Goal: Use online tool/utility: Utilize a website feature to perform a specific function

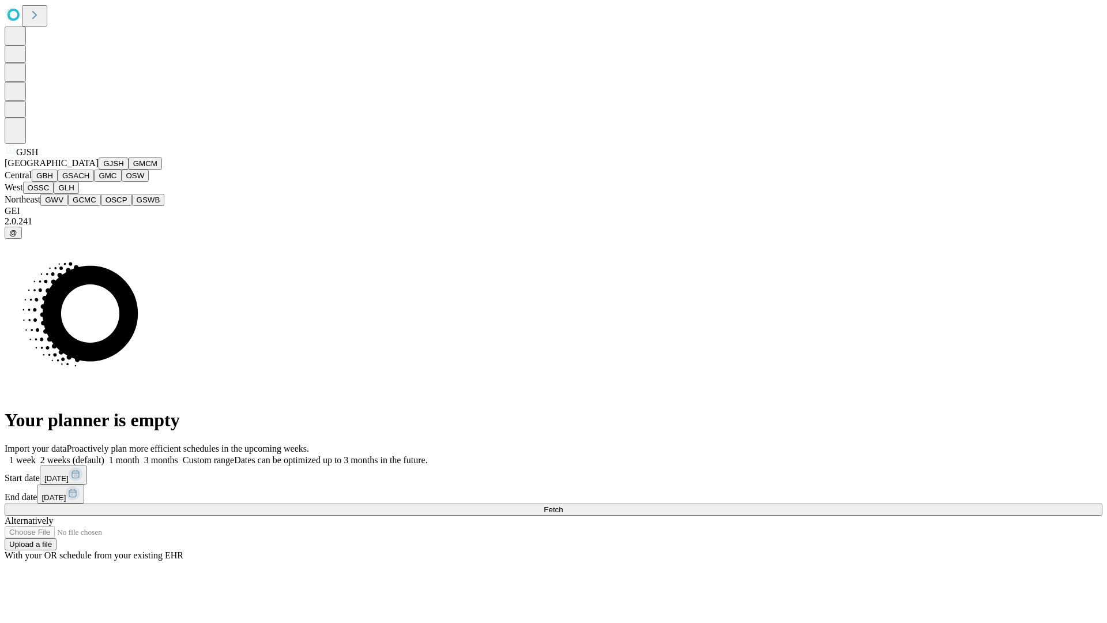
click at [99, 170] on button "GJSH" at bounding box center [114, 163] width 30 height 12
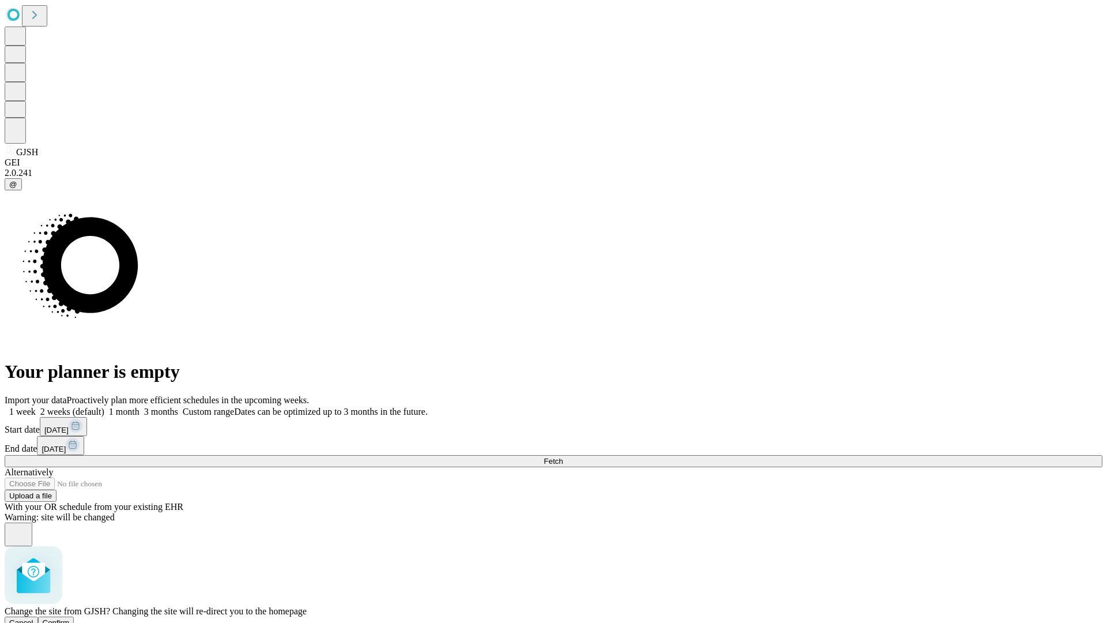
click at [70, 618] on span "Confirm" at bounding box center [56, 622] width 27 height 9
click at [36, 407] on label "1 week" at bounding box center [20, 412] width 31 height 10
click at [563, 457] on span "Fetch" at bounding box center [553, 461] width 19 height 9
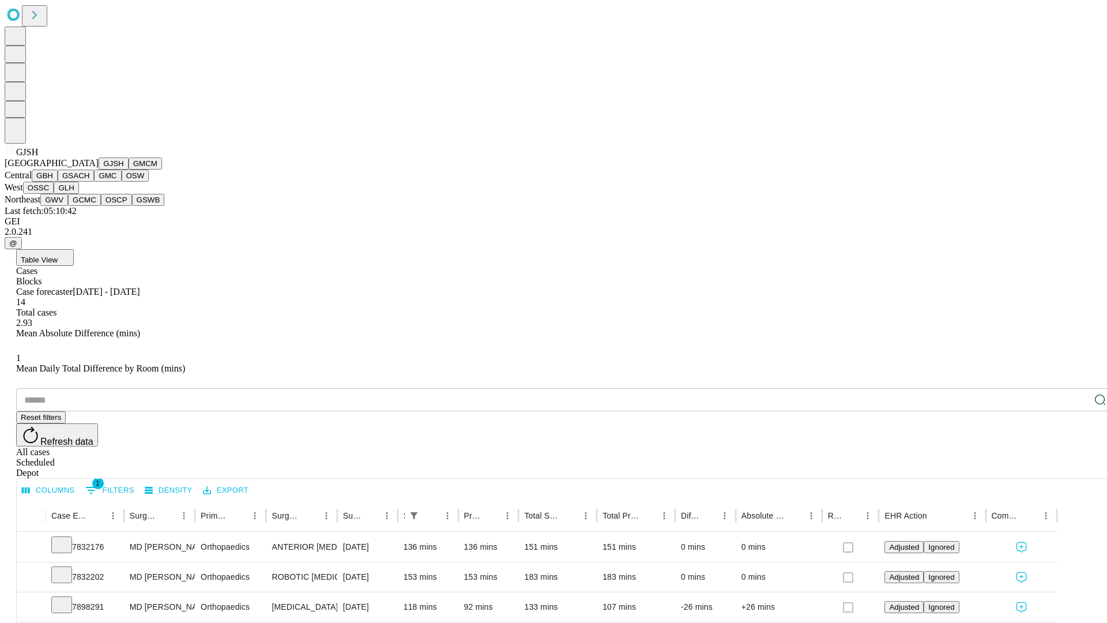
click at [129, 170] on button "GMCM" at bounding box center [145, 163] width 33 height 12
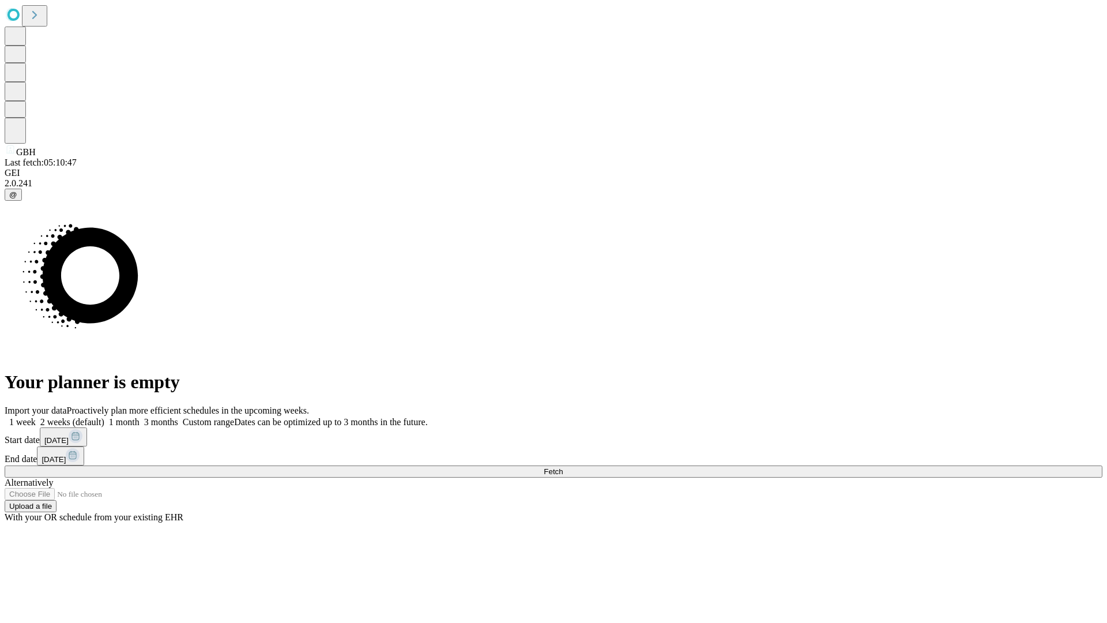
click at [563, 467] on span "Fetch" at bounding box center [553, 471] width 19 height 9
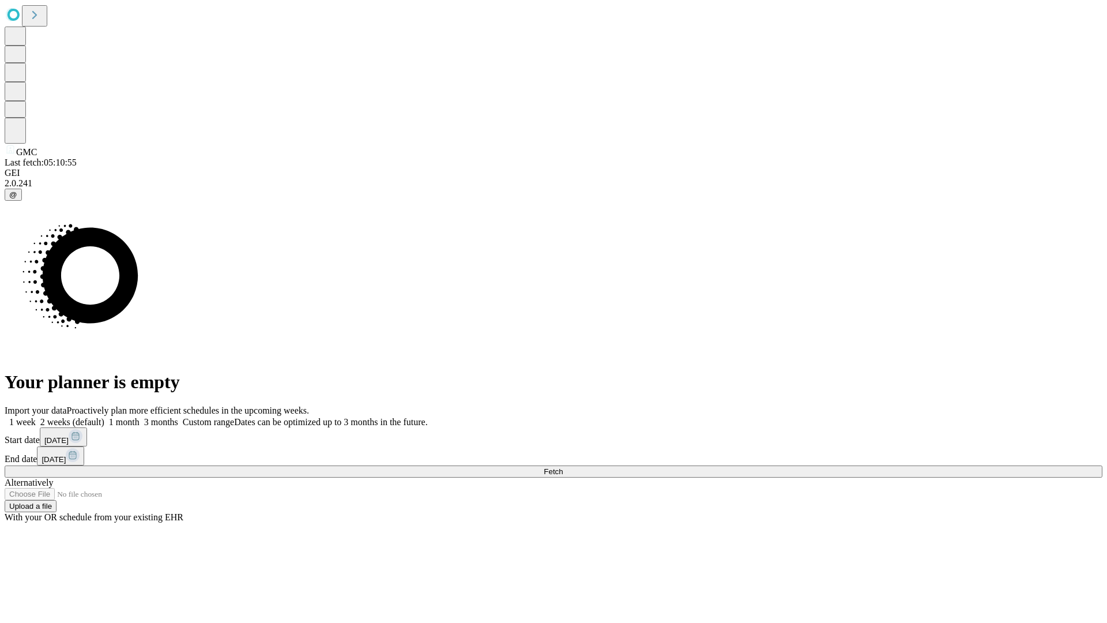
click at [563, 467] on span "Fetch" at bounding box center [553, 471] width 19 height 9
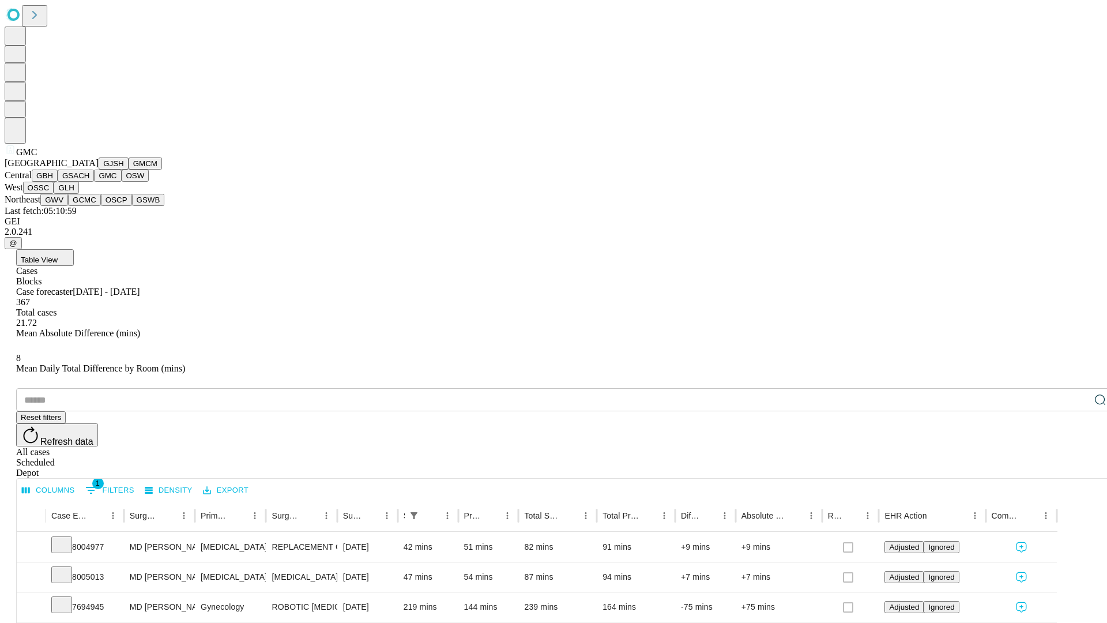
click at [122, 182] on button "OSW" at bounding box center [136, 176] width 28 height 12
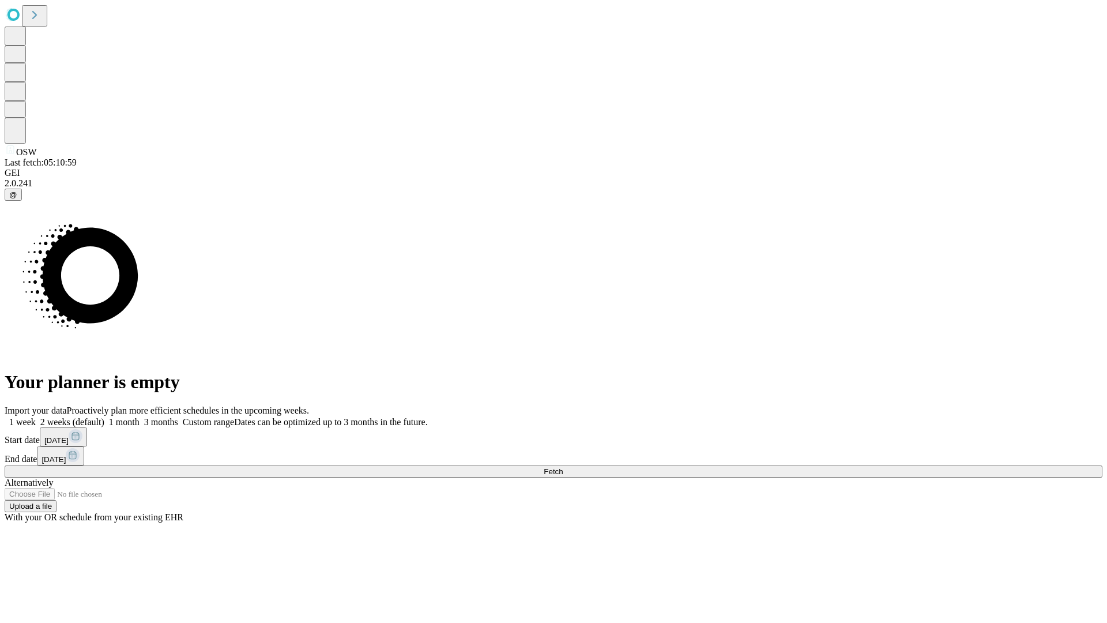
click at [36, 417] on label "1 week" at bounding box center [20, 422] width 31 height 10
click at [563, 467] on span "Fetch" at bounding box center [553, 471] width 19 height 9
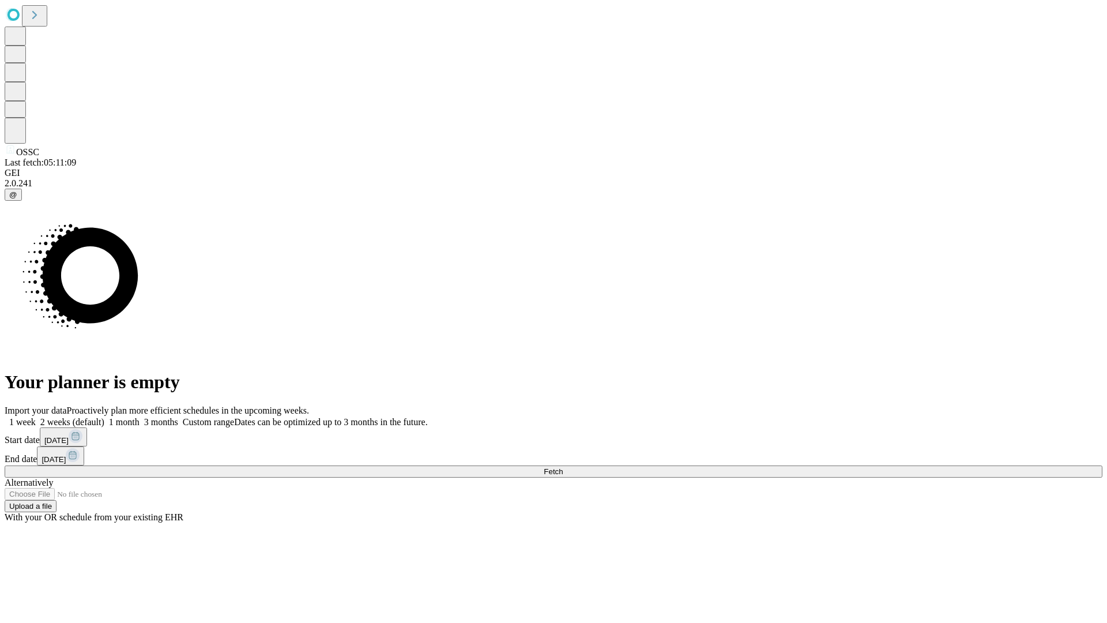
click at [36, 417] on label "1 week" at bounding box center [20, 422] width 31 height 10
click at [563, 467] on span "Fetch" at bounding box center [553, 471] width 19 height 9
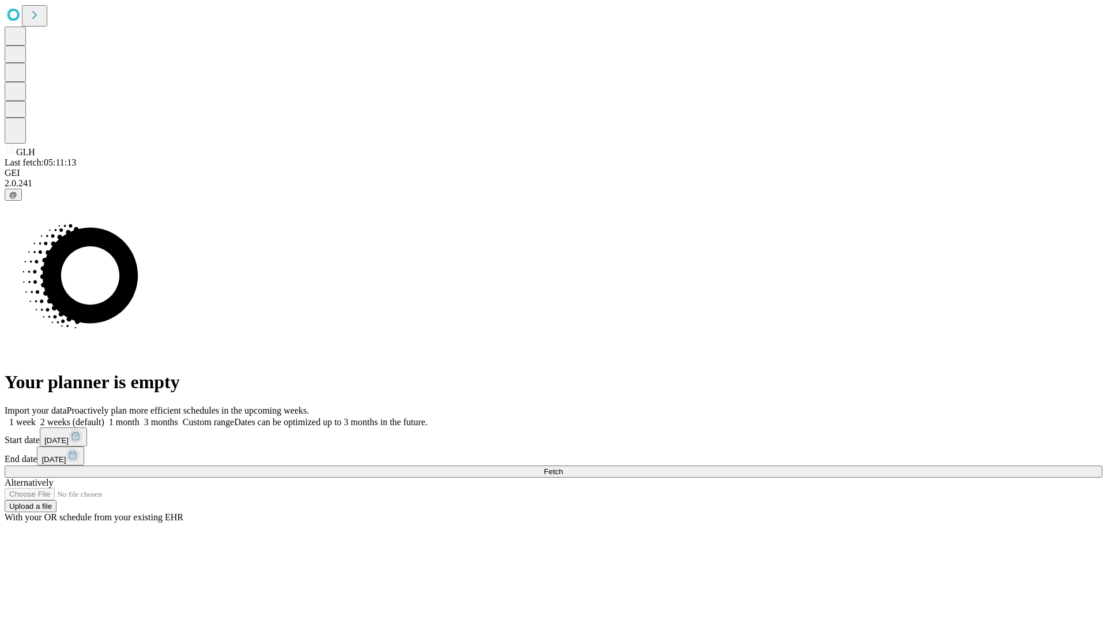
click at [563, 467] on span "Fetch" at bounding box center [553, 471] width 19 height 9
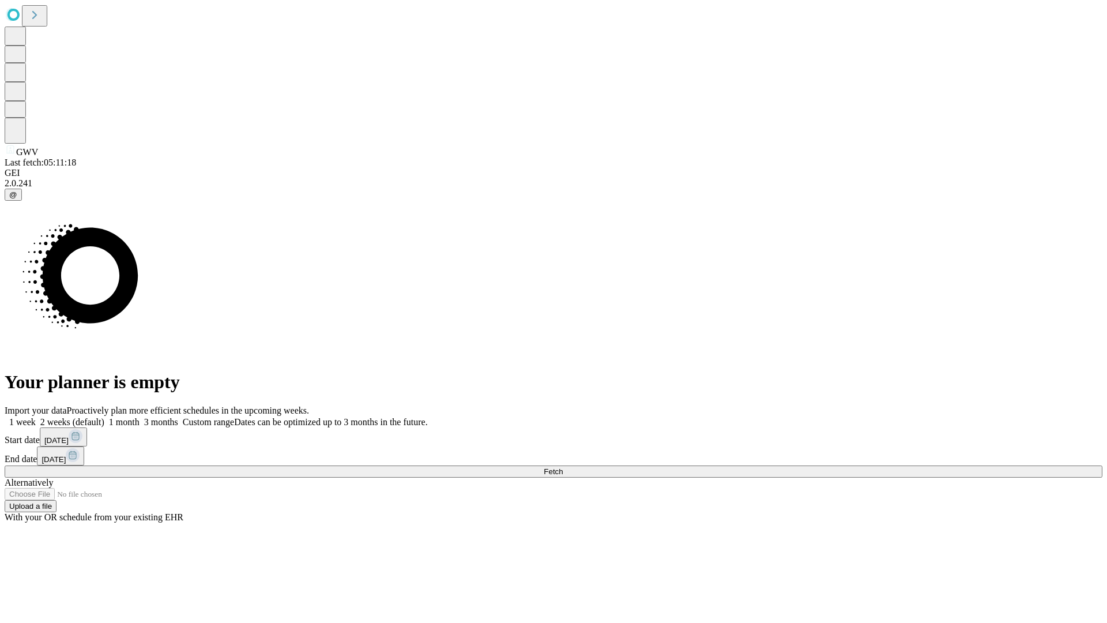
click at [563, 467] on span "Fetch" at bounding box center [553, 471] width 19 height 9
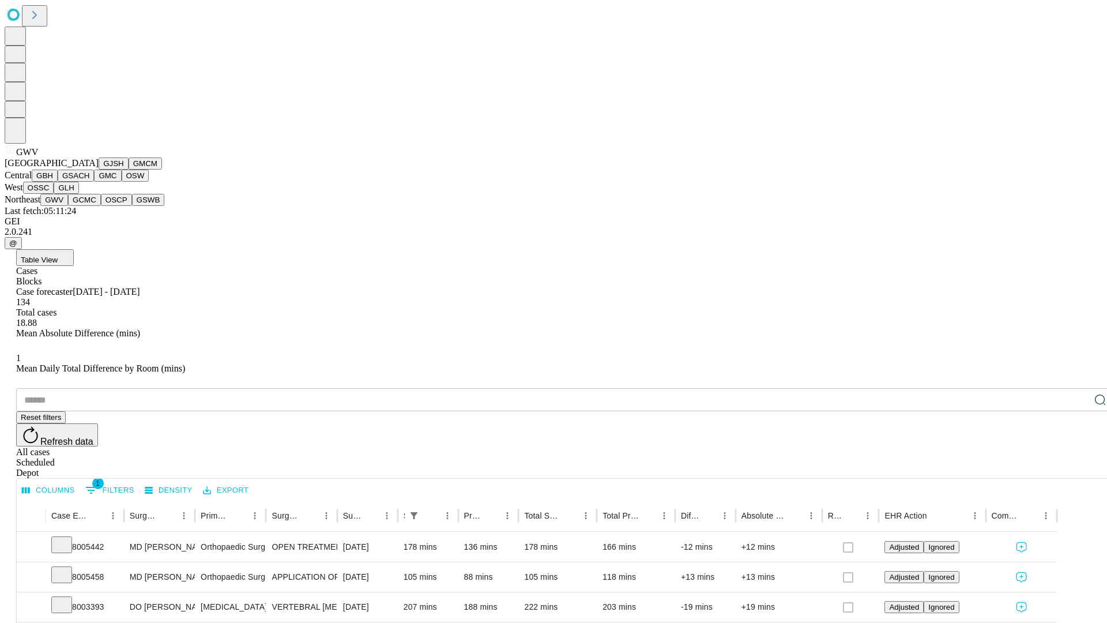
click at [89, 206] on button "GCMC" at bounding box center [84, 200] width 33 height 12
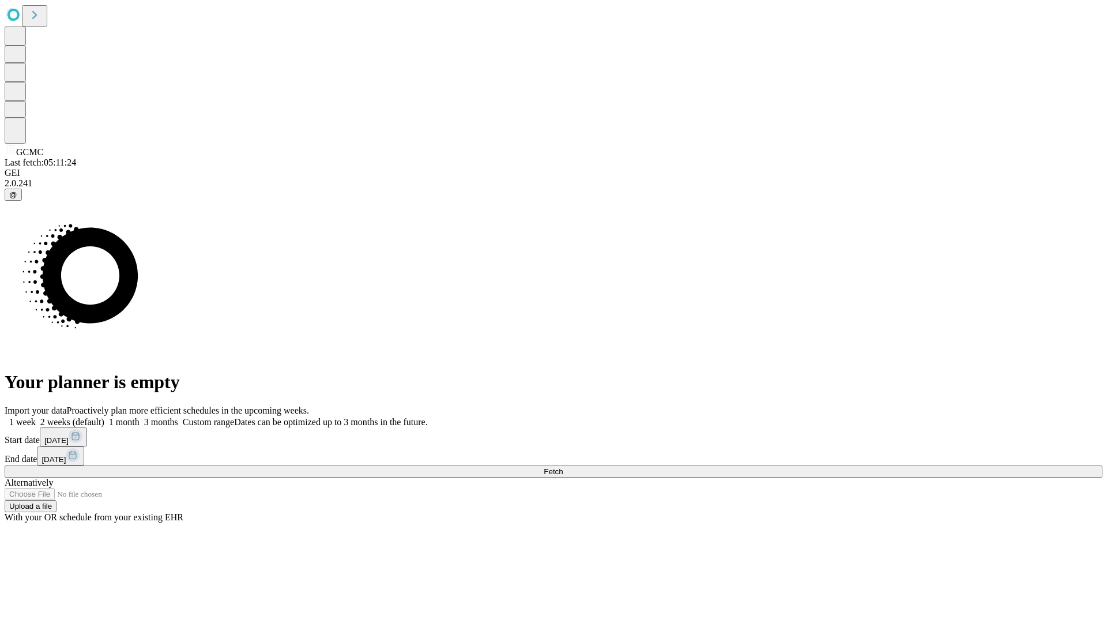
click at [36, 417] on label "1 week" at bounding box center [20, 422] width 31 height 10
click at [563, 467] on span "Fetch" at bounding box center [553, 471] width 19 height 9
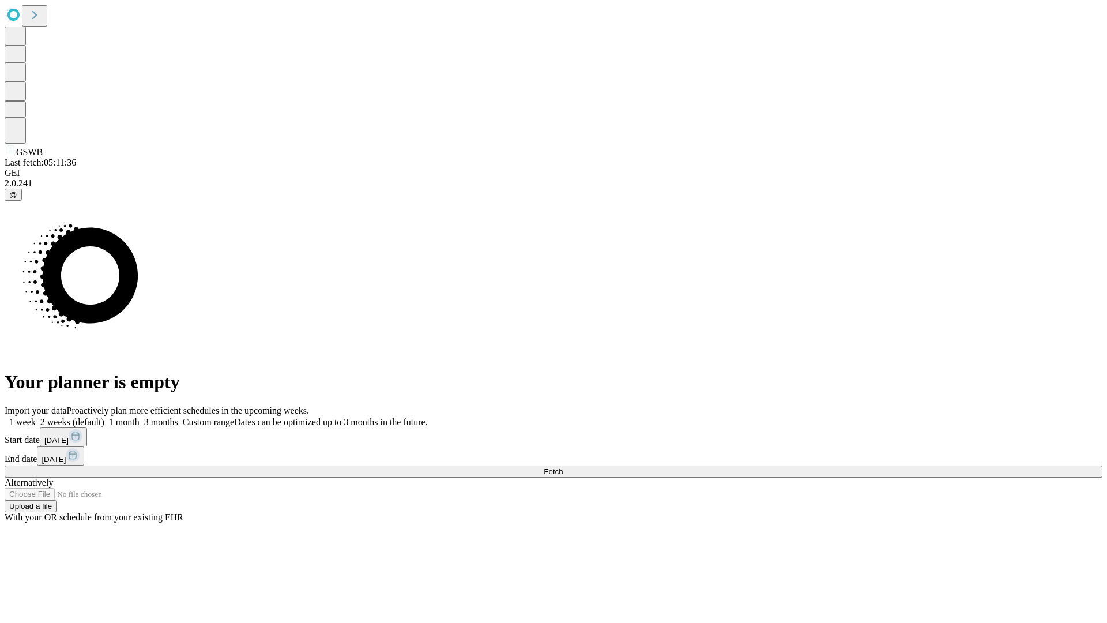
click at [36, 417] on label "1 week" at bounding box center [20, 422] width 31 height 10
click at [563, 467] on span "Fetch" at bounding box center [553, 471] width 19 height 9
